Goal: Learn about a topic

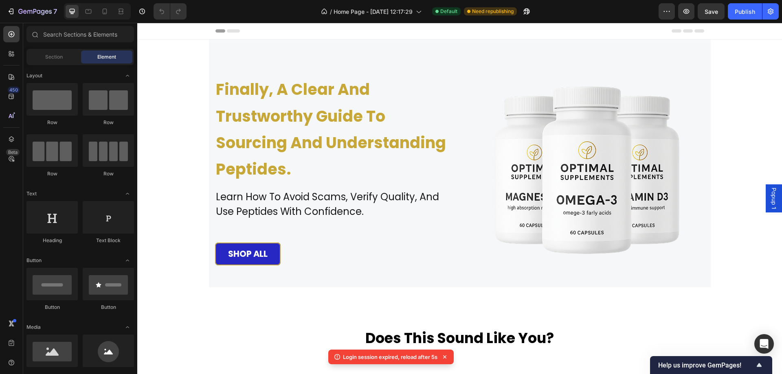
click at [444, 356] on icon at bounding box center [444, 356] width 3 height 3
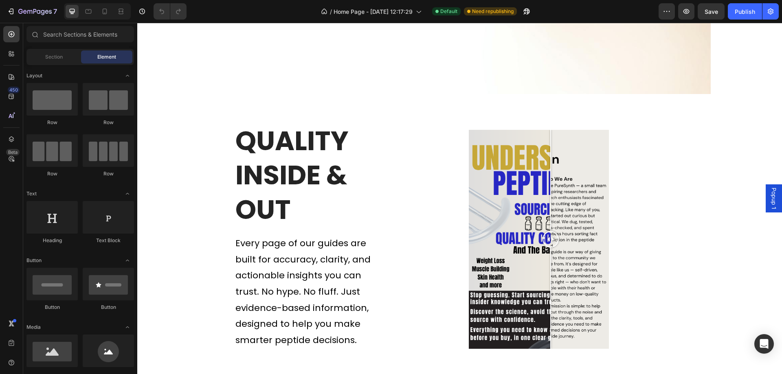
scroll to position [2122, 0]
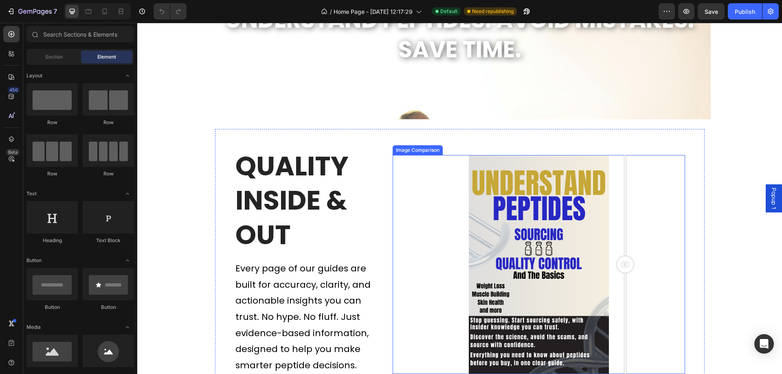
click at [622, 288] on div at bounding box center [538, 264] width 292 height 219
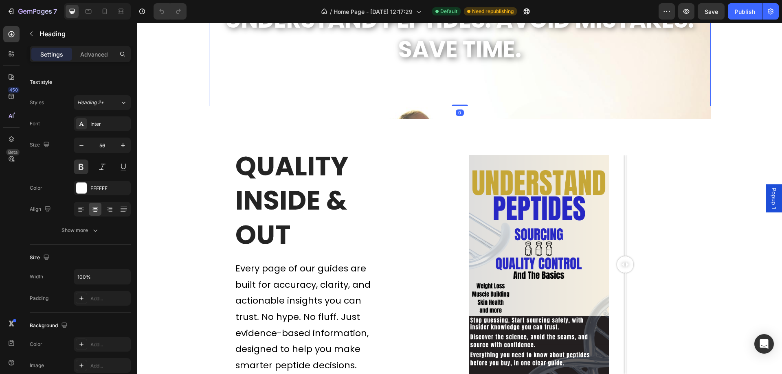
click at [315, 95] on div "Understand Peptides. Avoid Mistakes. Save Time. Heading 0" at bounding box center [459, 35] width 501 height 142
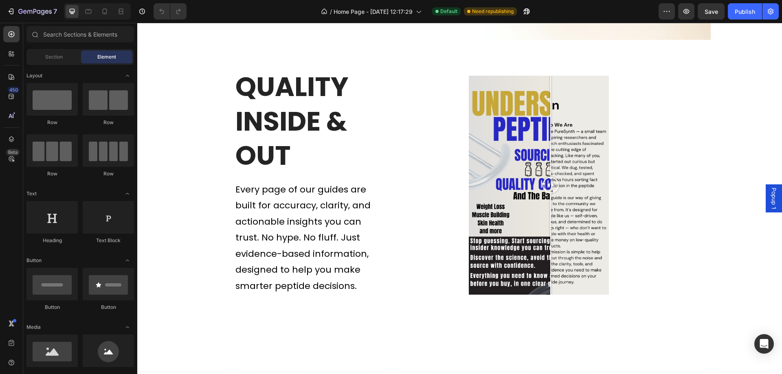
scroll to position [2157, 0]
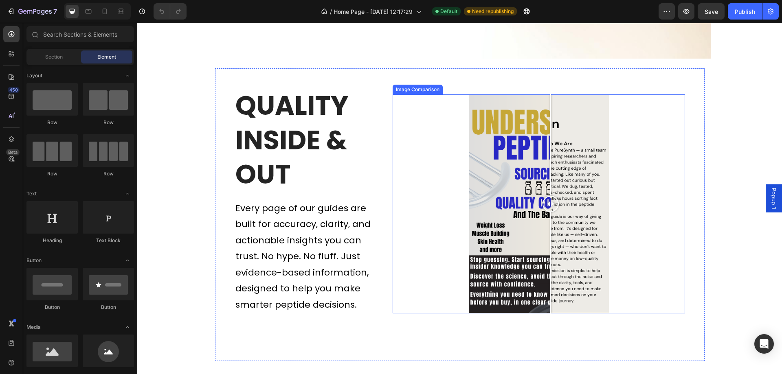
click at [435, 168] on div at bounding box center [538, 203] width 292 height 219
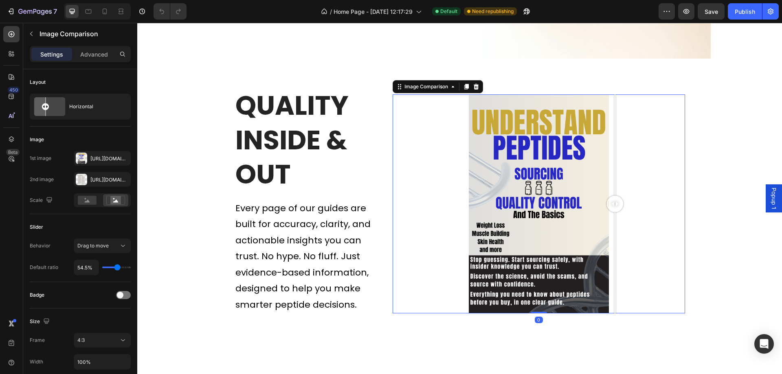
click at [611, 195] on div at bounding box center [538, 203] width 292 height 219
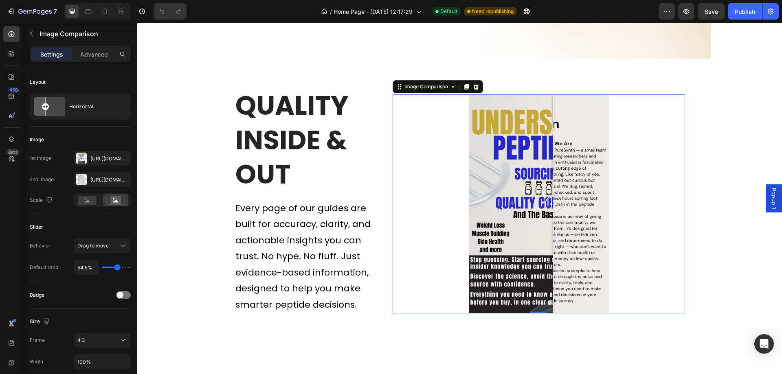
drag, startPoint x: 593, startPoint y: 205, endPoint x: 551, endPoint y: 221, distance: 44.7
click at [551, 221] on div at bounding box center [553, 203] width 16 height 219
drag, startPoint x: 543, startPoint y: 219, endPoint x: 547, endPoint y: 276, distance: 56.7
click at [547, 276] on div at bounding box center [551, 203] width 16 height 219
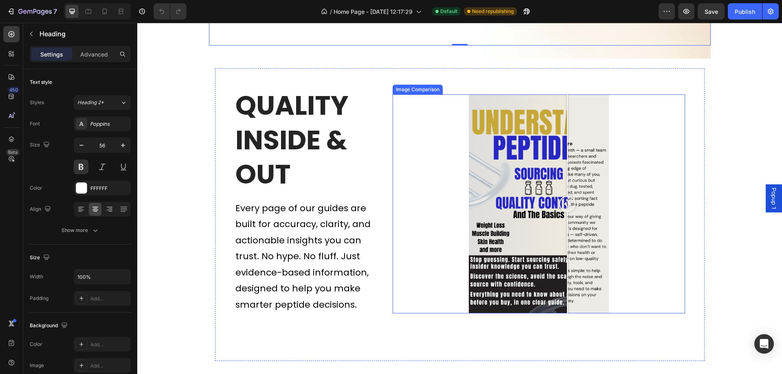
drag, startPoint x: 544, startPoint y: 201, endPoint x: 564, endPoint y: 219, distance: 26.5
click at [564, 219] on div at bounding box center [567, 203] width 16 height 219
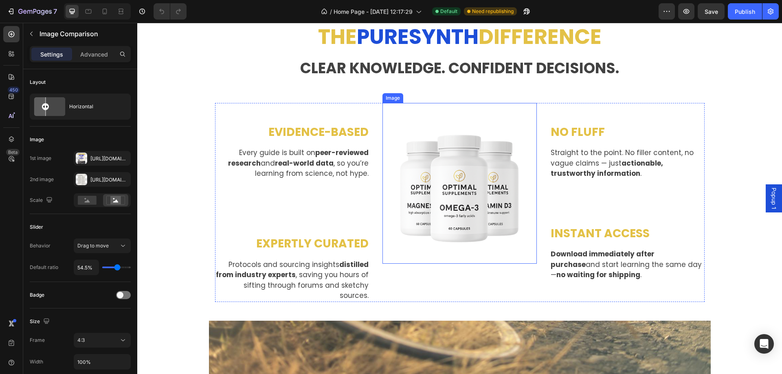
scroll to position [1954, 0]
